Goal: Find specific page/section: Find specific page/section

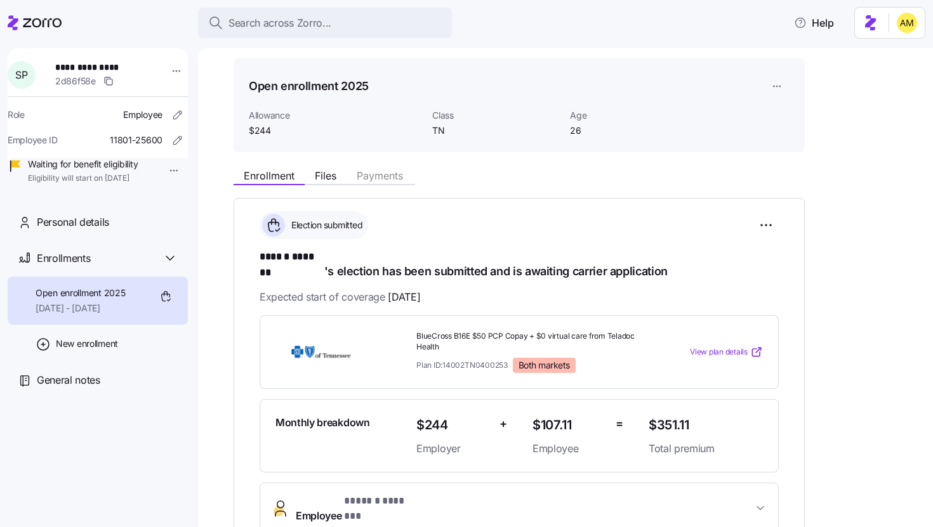
scroll to position [32, 0]
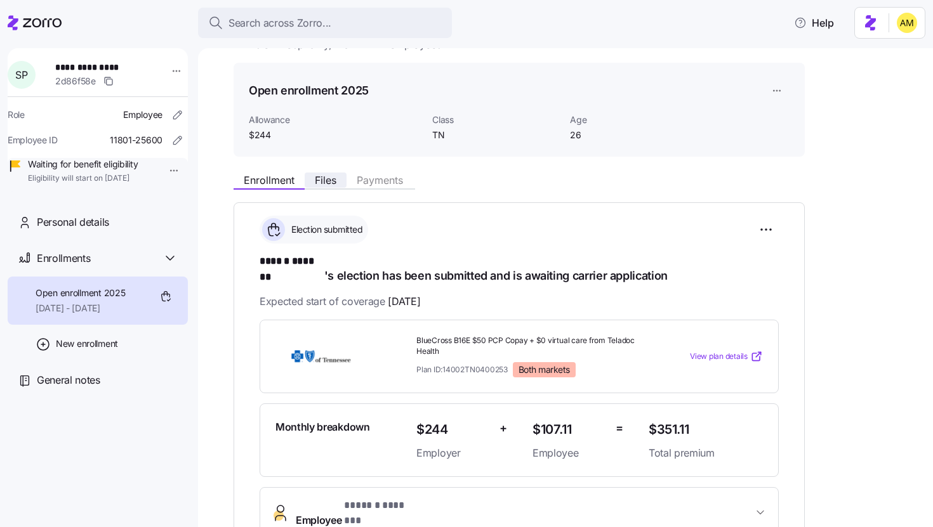
click at [329, 178] on span "Files" at bounding box center [326, 180] width 22 height 10
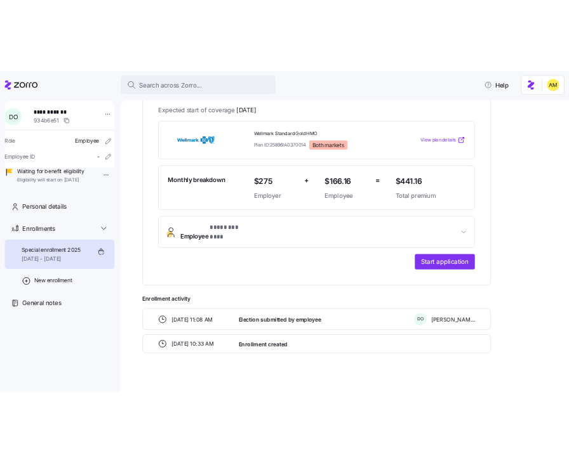
scroll to position [256, 0]
